Goal: Task Accomplishment & Management: Complete application form

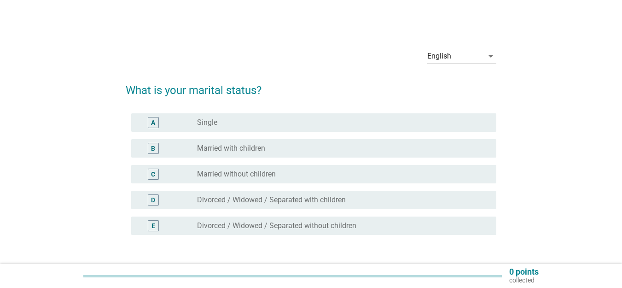
click at [505, 52] on div "English arrow_drop_down What is your marital status? A radio_button_unchecked […" at bounding box center [311, 165] width 578 height 263
click at [475, 52] on div "English" at bounding box center [455, 56] width 56 height 15
click at [455, 90] on div "中文（简体）" at bounding box center [462, 85] width 54 height 11
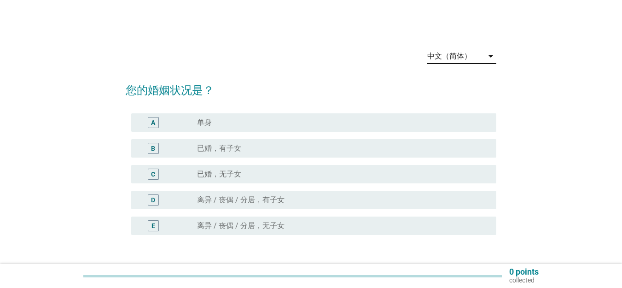
click at [260, 116] on div "A radio_button_unchecked 单身" at bounding box center [313, 122] width 365 height 18
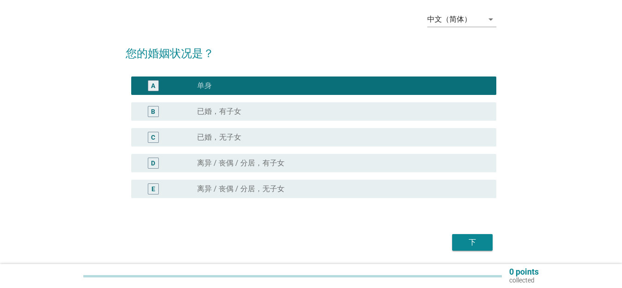
scroll to position [68, 0]
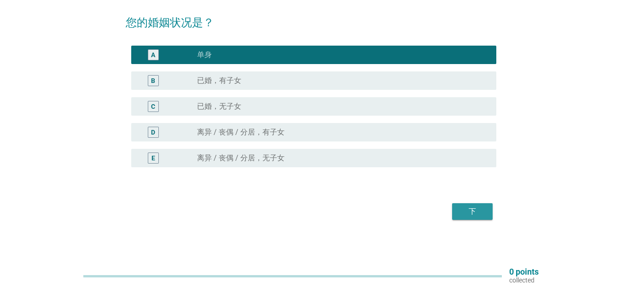
click at [479, 215] on div "下" at bounding box center [473, 211] width 26 height 11
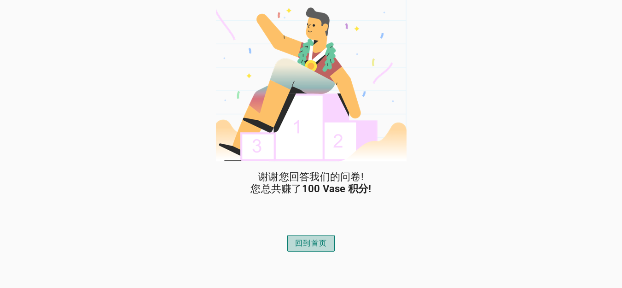
click at [309, 245] on div "回到首页" at bounding box center [311, 243] width 32 height 11
